Goal: Transaction & Acquisition: Purchase product/service

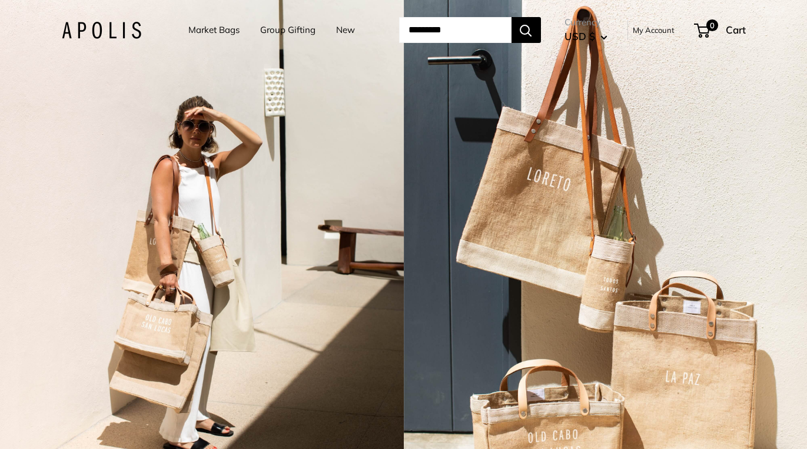
click at [456, 30] on input "Search..." at bounding box center [455, 30] width 112 height 26
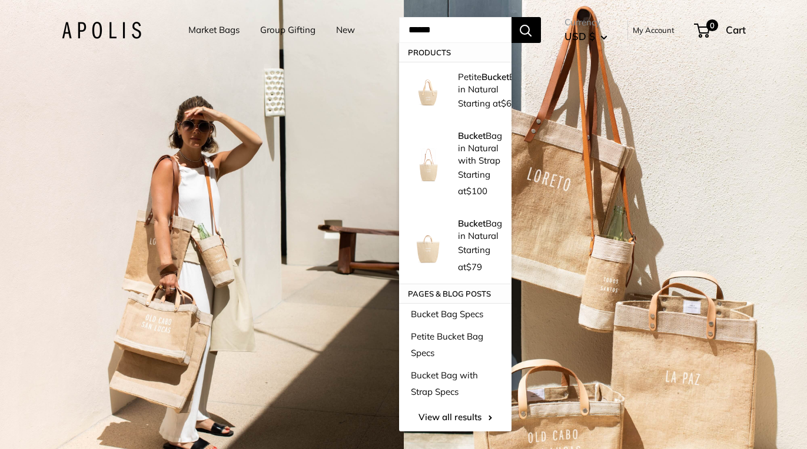
type input "******"
click at [541, 30] on button "Search" at bounding box center [526, 30] width 29 height 26
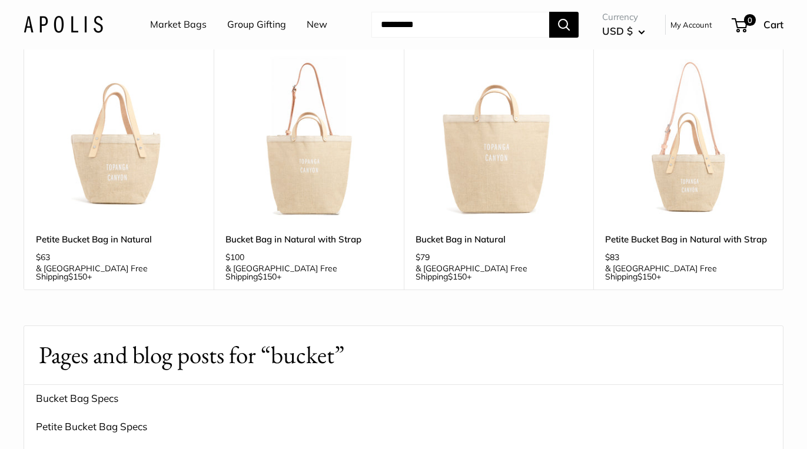
scroll to position [125, 0]
click at [0, 0] on img at bounding box center [0, 0] width 0 height 0
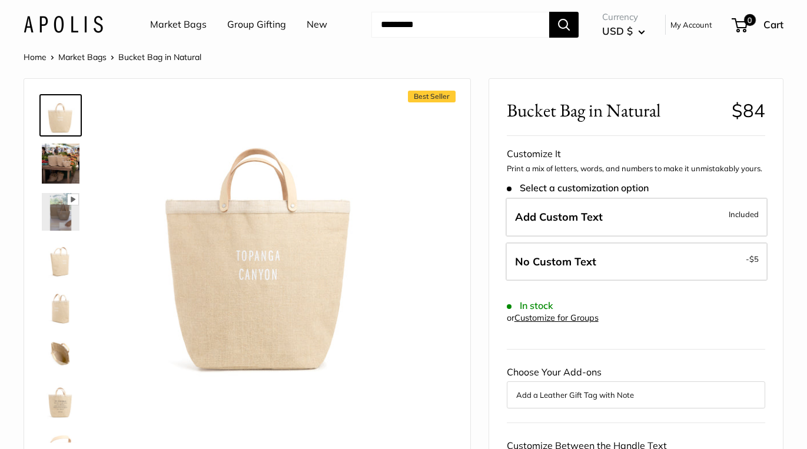
click at [63, 263] on img at bounding box center [61, 259] width 38 height 38
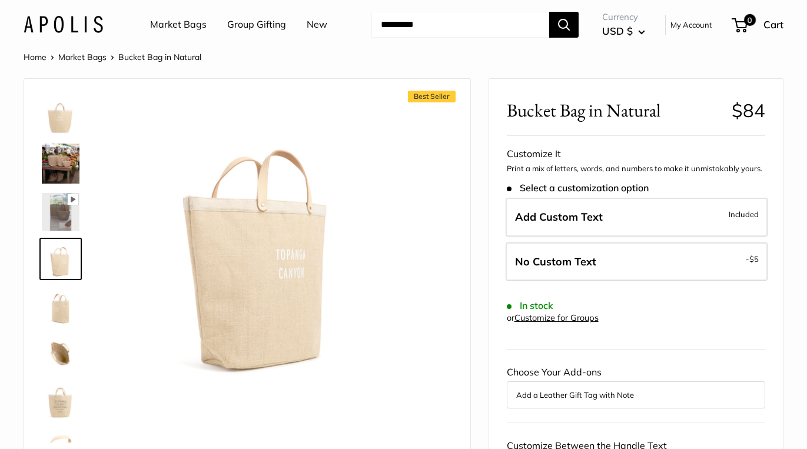
click at [685, 21] on link "My Account" at bounding box center [692, 25] width 42 height 14
